Goal: Information Seeking & Learning: Learn about a topic

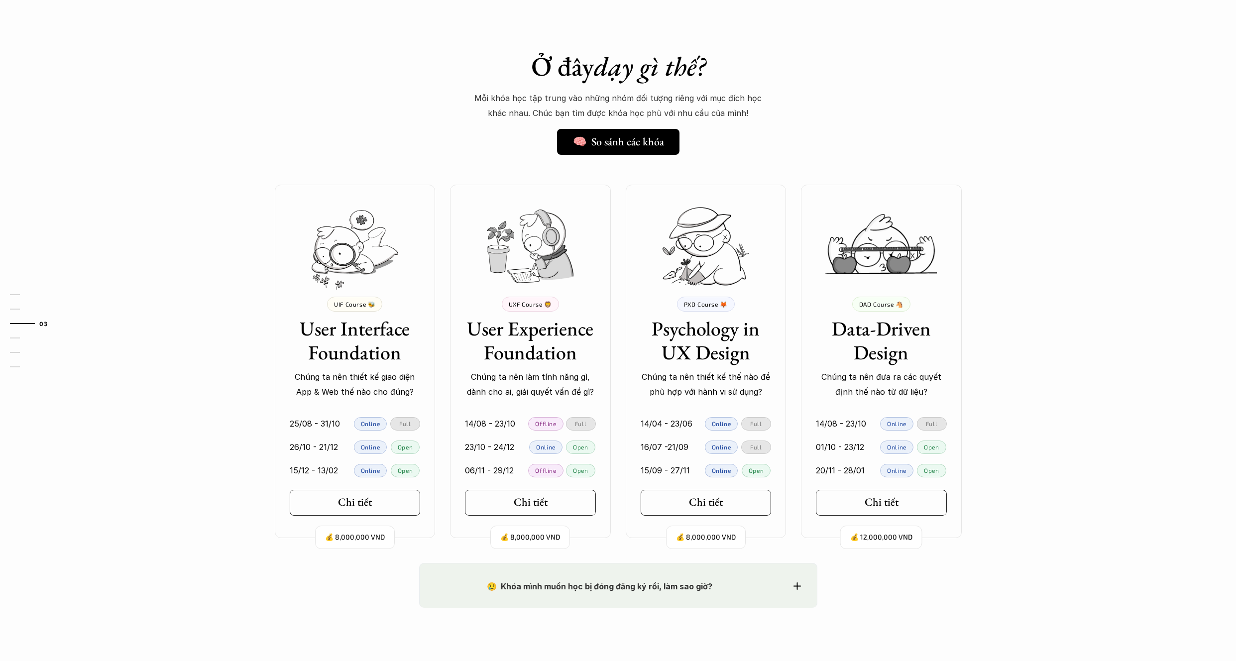
scroll to position [825, 0]
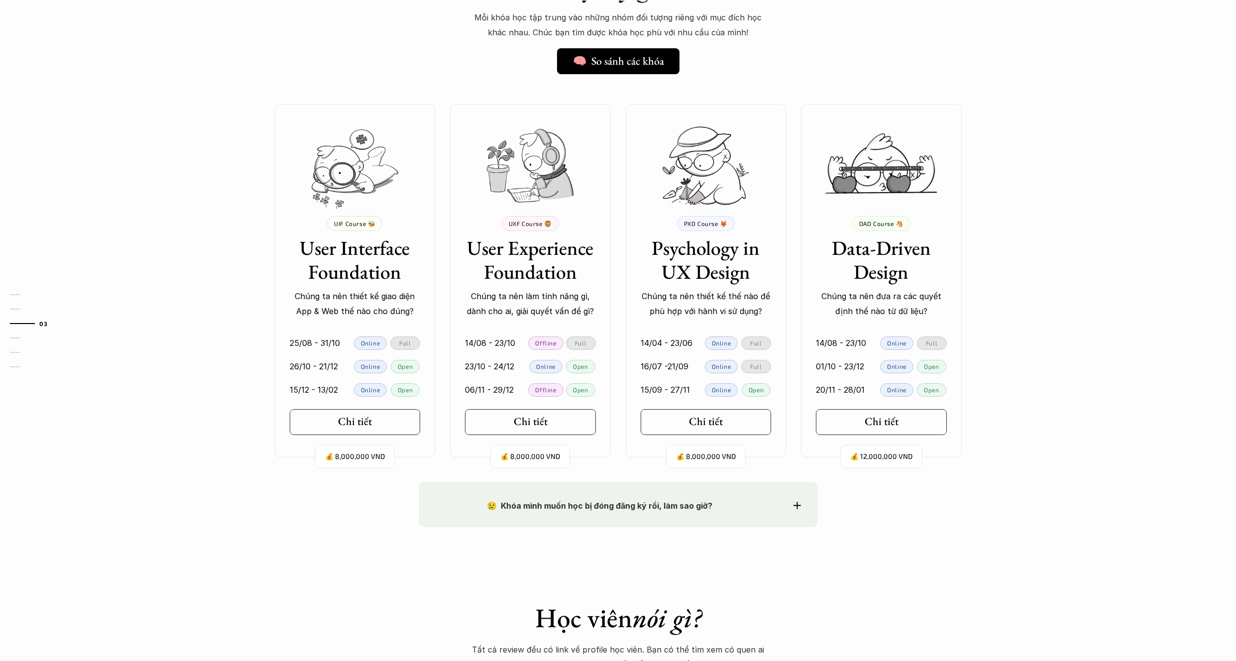
click at [689, 252] on h3 "Psychology in UX Design" at bounding box center [705, 260] width 131 height 48
click at [649, 248] on h3 "Psychology in UX Design" at bounding box center [705, 260] width 131 height 48
drag, startPoint x: 651, startPoint y: 247, endPoint x: 765, endPoint y: 270, distance: 116.3
click at [765, 270] on h3 "Psychology in UX Design" at bounding box center [705, 260] width 131 height 48
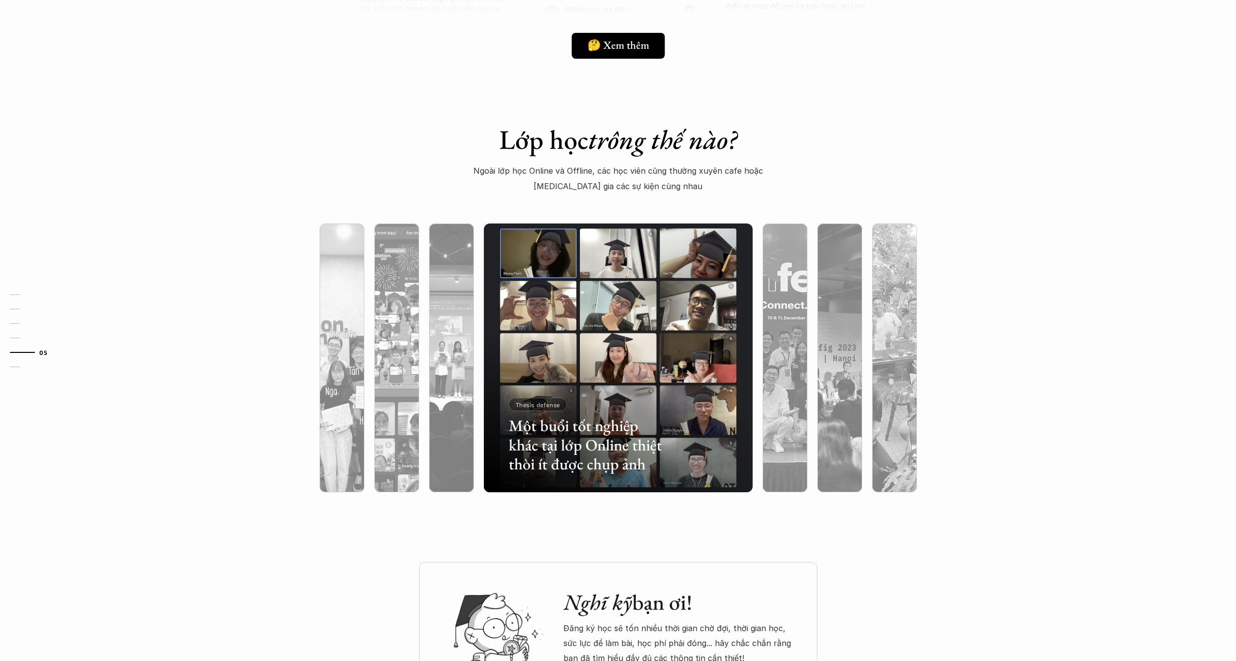
scroll to position [2494, 0]
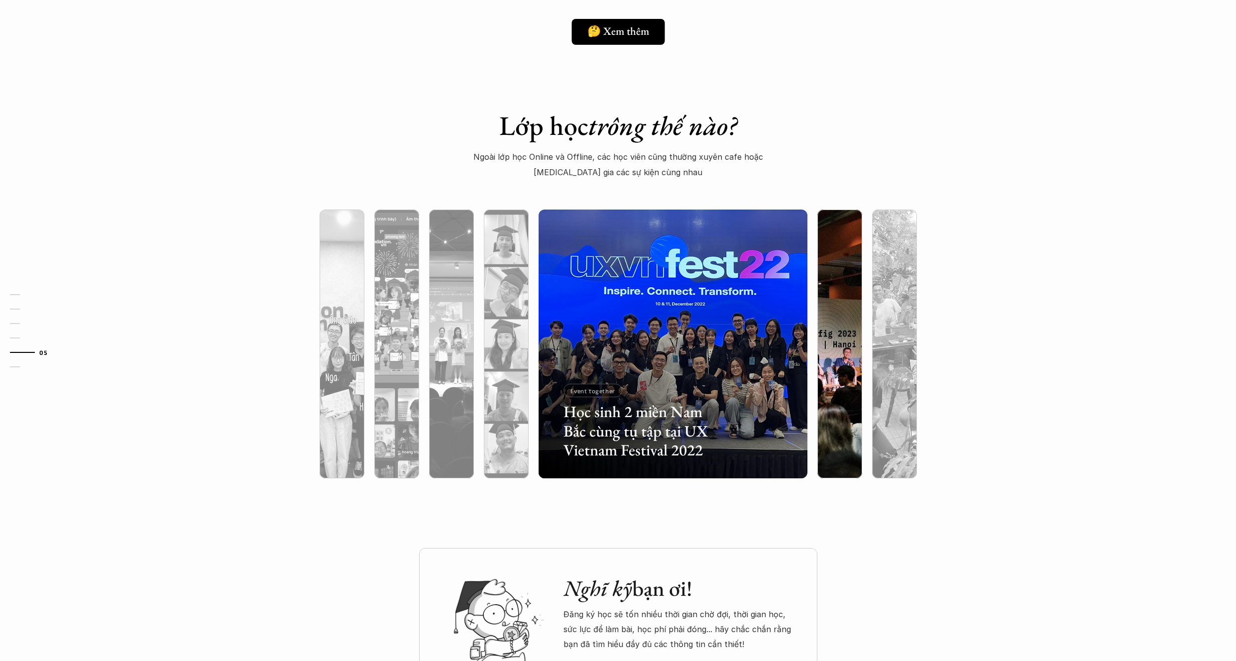
click at [849, 338] on div at bounding box center [839, 397] width 45 height 162
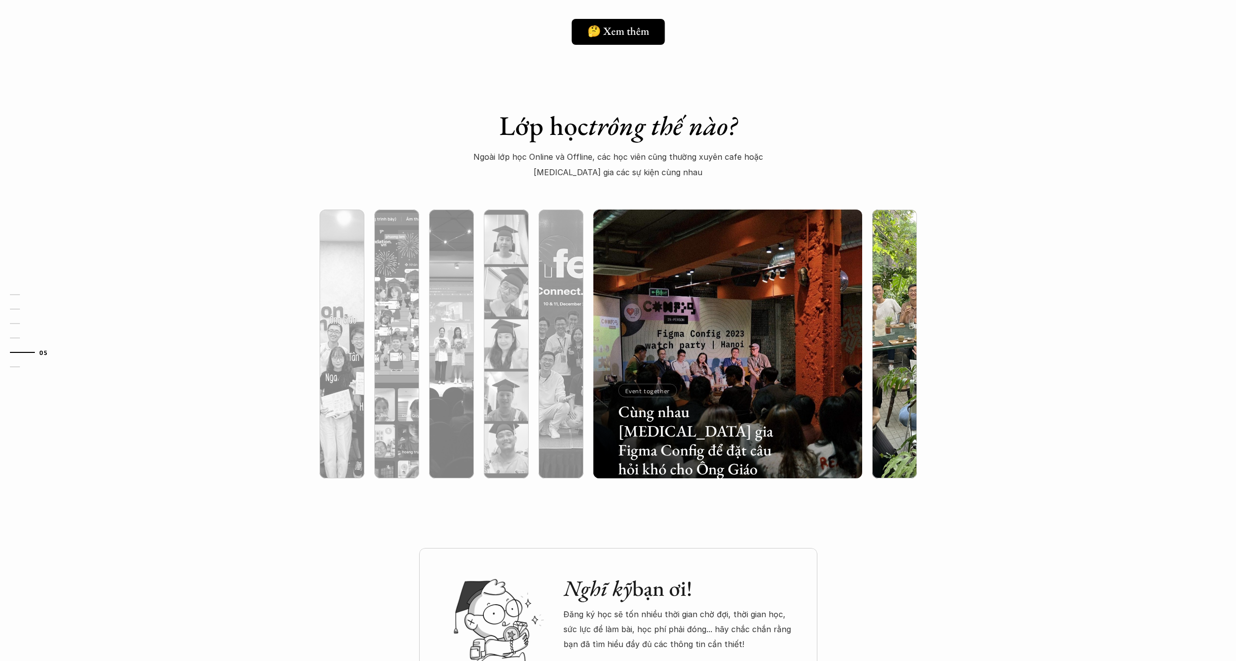
click at [885, 336] on div at bounding box center [894, 397] width 45 height 162
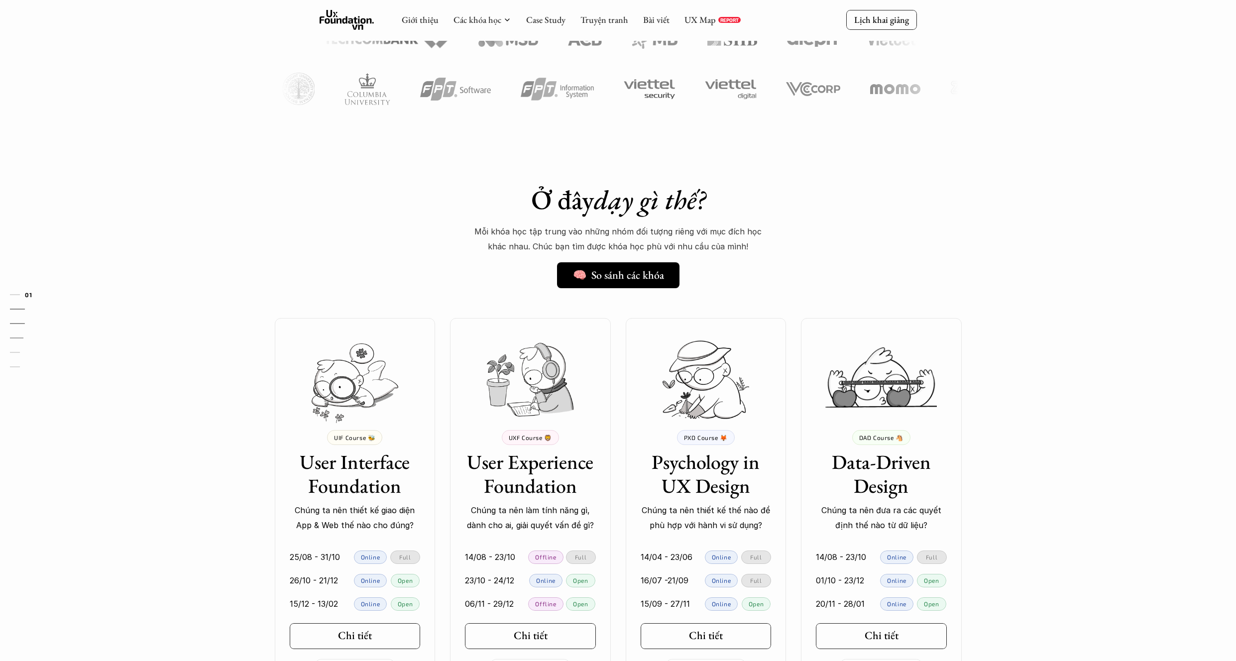
scroll to position [0, 0]
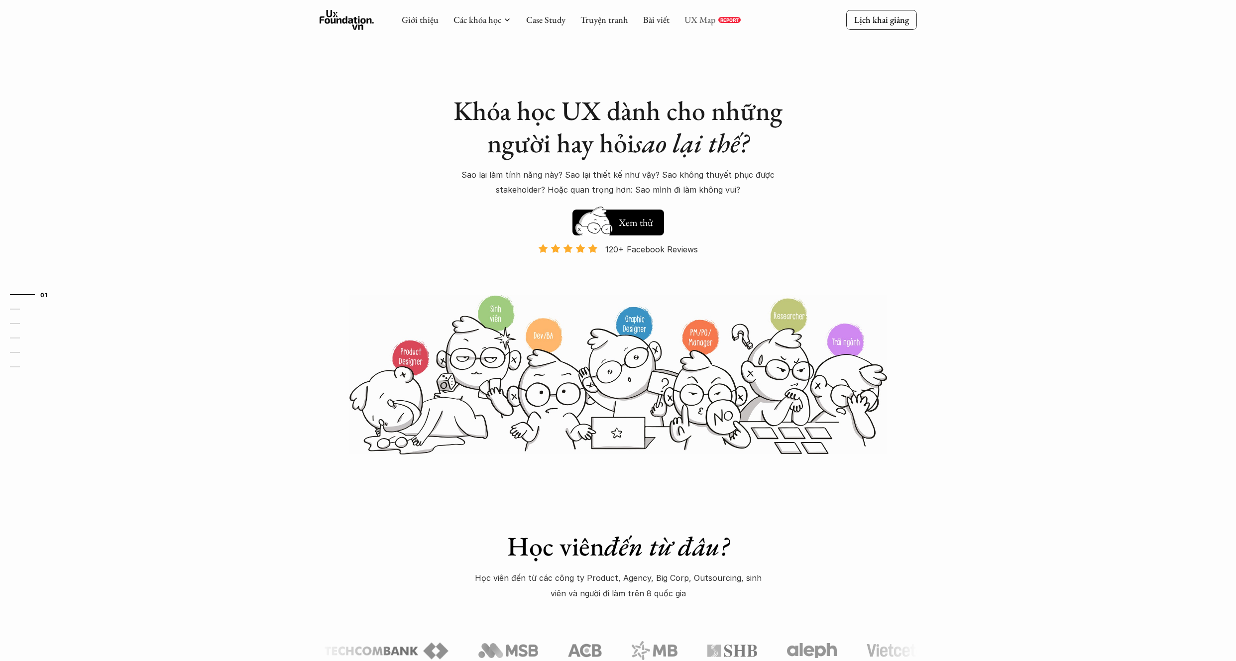
click at [697, 19] on link "UX Map" at bounding box center [699, 19] width 31 height 11
click at [534, 19] on link "Case Study" at bounding box center [545, 19] width 39 height 11
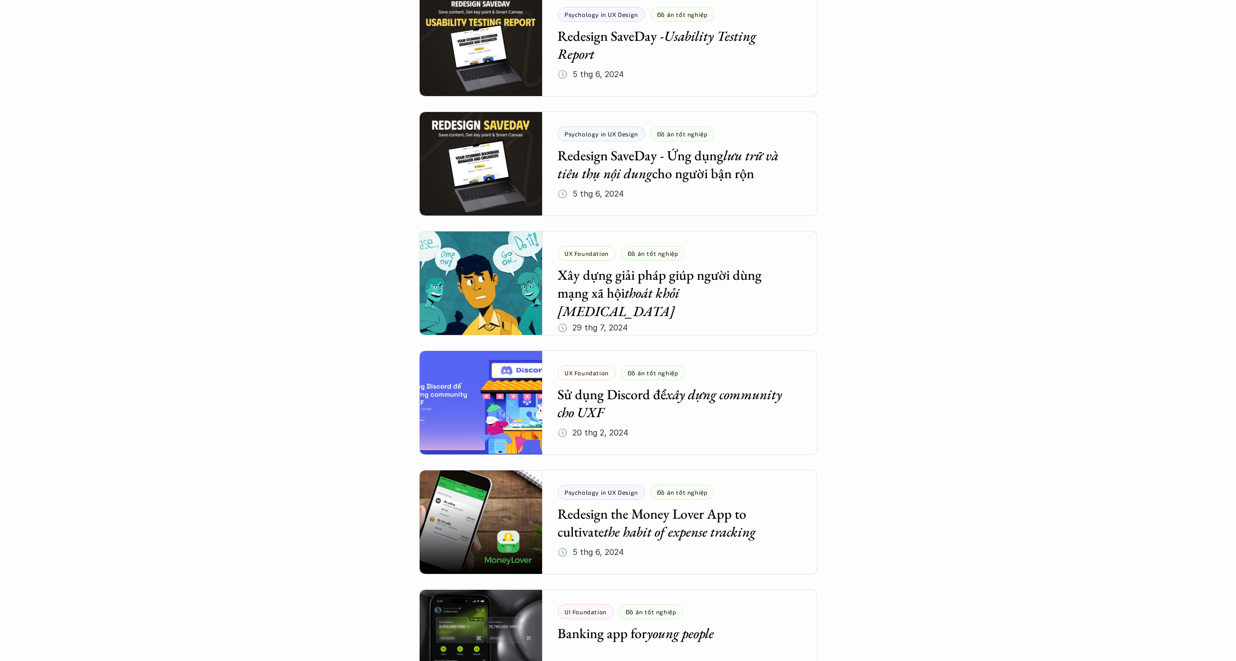
scroll to position [956, 0]
